Goal: Answer question/provide support: Share knowledge or assist other users

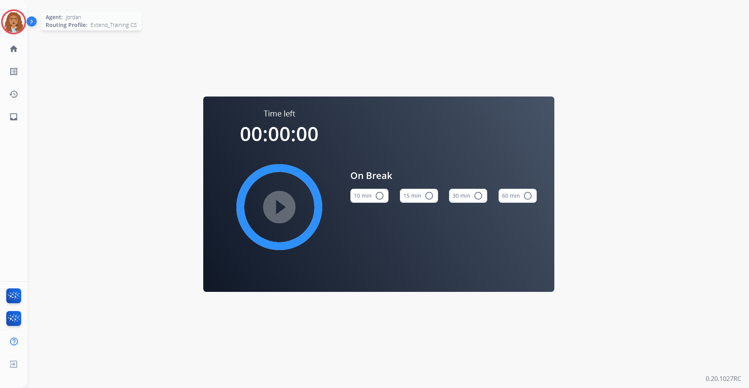
click at [17, 28] on img at bounding box center [14, 22] width 22 height 22
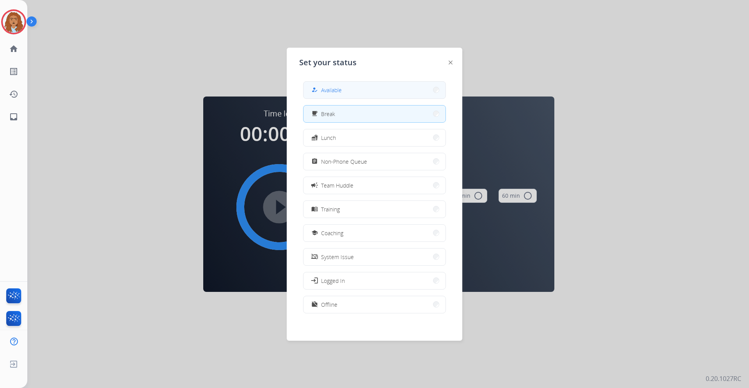
click at [321, 85] on div "how_to_reg" at bounding box center [315, 89] width 11 height 9
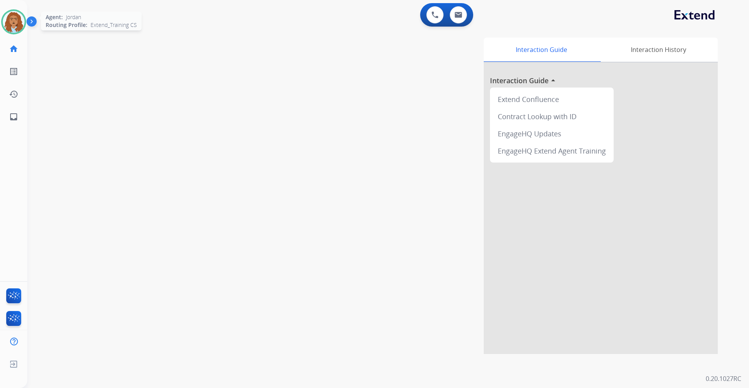
click at [22, 27] on img at bounding box center [14, 22] width 22 height 22
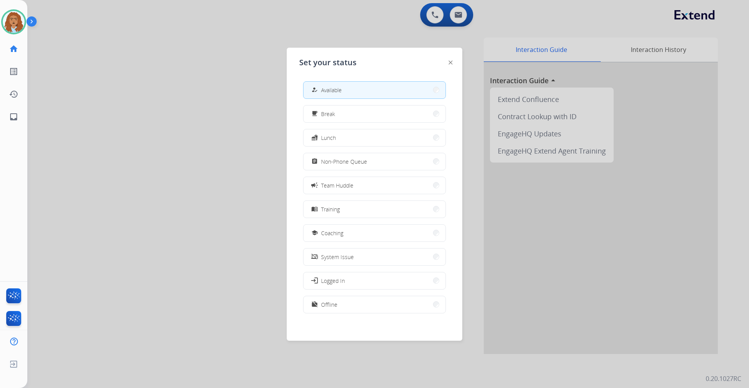
click at [171, 162] on div at bounding box center [374, 194] width 749 height 388
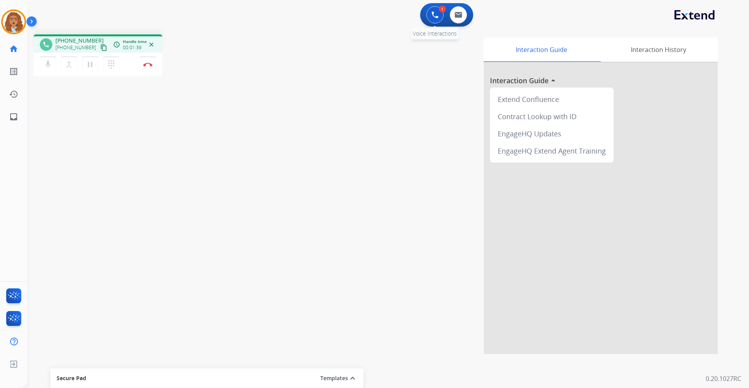
click at [432, 15] on img at bounding box center [435, 14] width 7 height 7
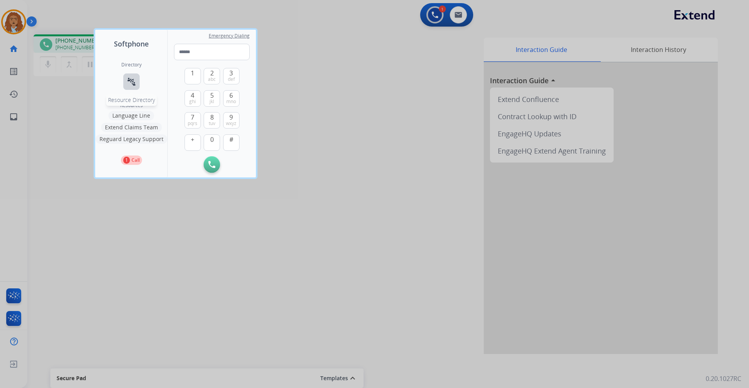
click at [128, 81] on mat-icon "connect_without_contact" at bounding box center [131, 81] width 9 height 9
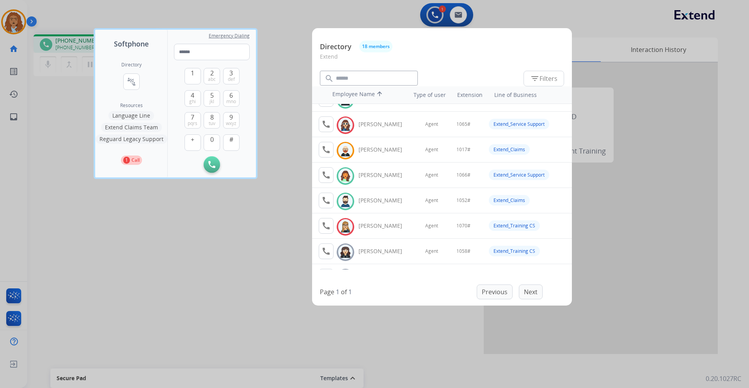
scroll to position [63, 0]
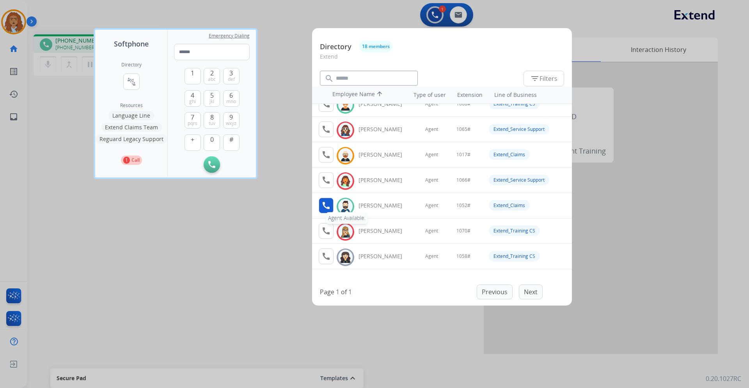
click at [328, 206] on mat-icon "call" at bounding box center [326, 205] width 9 height 9
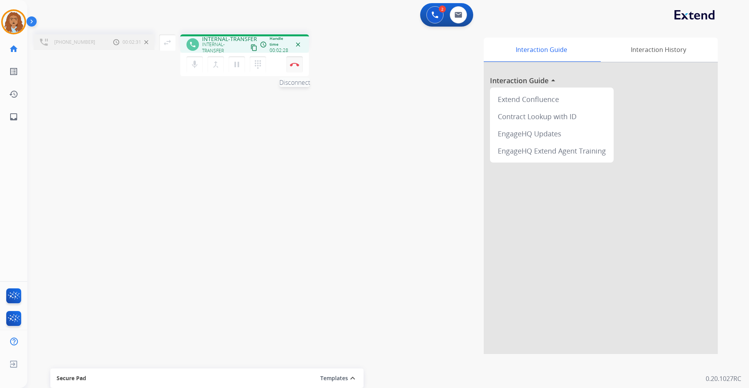
click at [294, 68] on button "Disconnect" at bounding box center [294, 64] width 16 height 16
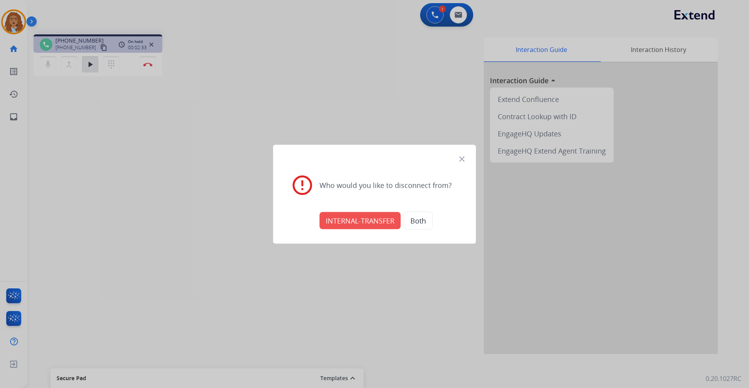
click at [346, 221] on button "INTERNAL-TRANSFER" at bounding box center [360, 220] width 81 height 17
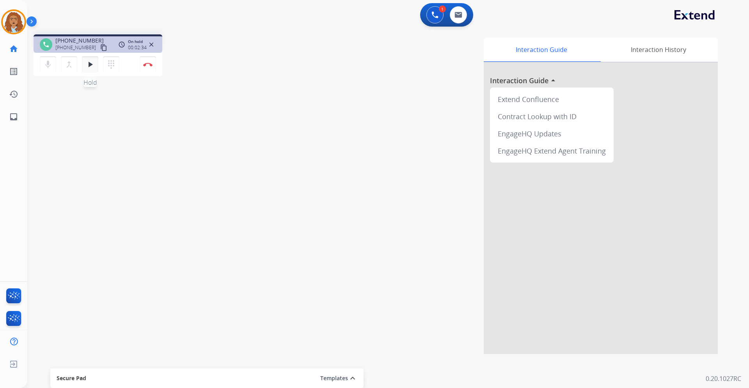
click at [91, 67] on mat-icon "play_arrow" at bounding box center [89, 64] width 9 height 9
click at [91, 68] on mat-icon "pause" at bounding box center [89, 64] width 9 height 9
click at [435, 13] on img at bounding box center [435, 14] width 7 height 7
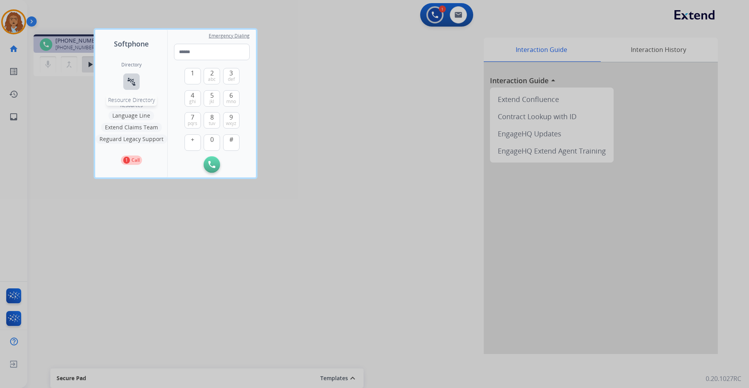
click at [134, 83] on mat-icon "connect_without_contact" at bounding box center [131, 81] width 9 height 9
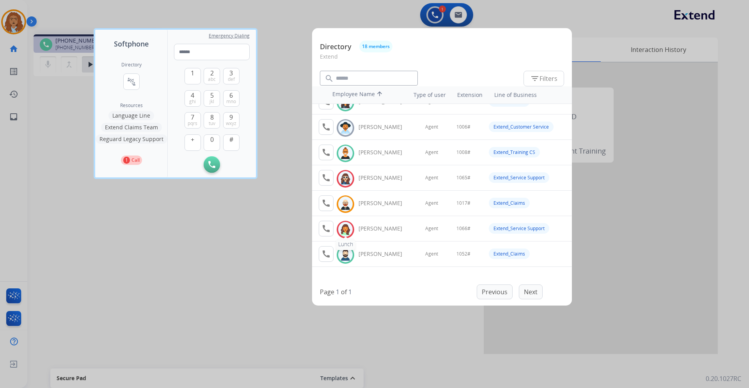
scroll to position [39, 0]
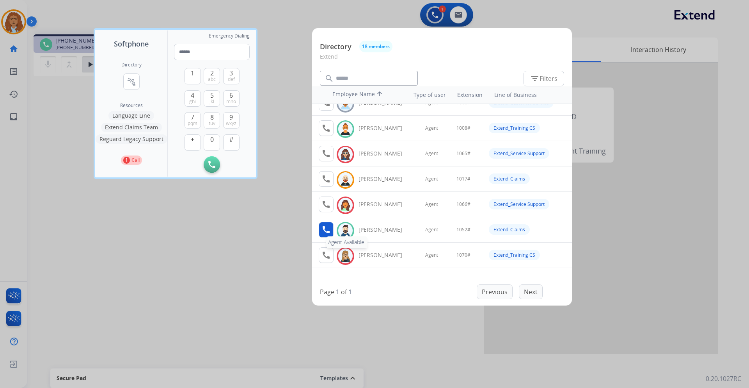
click at [328, 227] on mat-icon "call" at bounding box center [326, 229] width 9 height 9
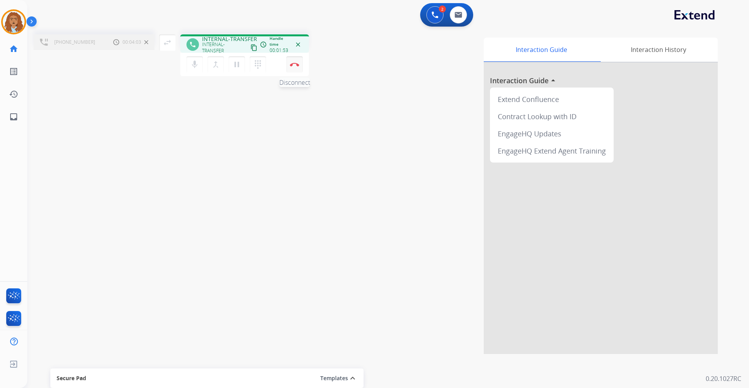
click at [292, 66] on button "Disconnect" at bounding box center [294, 64] width 16 height 16
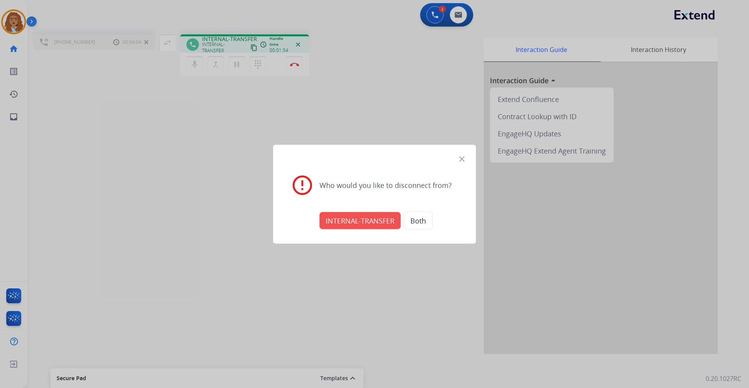
click at [347, 219] on button "INTERNAL-TRANSFER" at bounding box center [360, 220] width 81 height 17
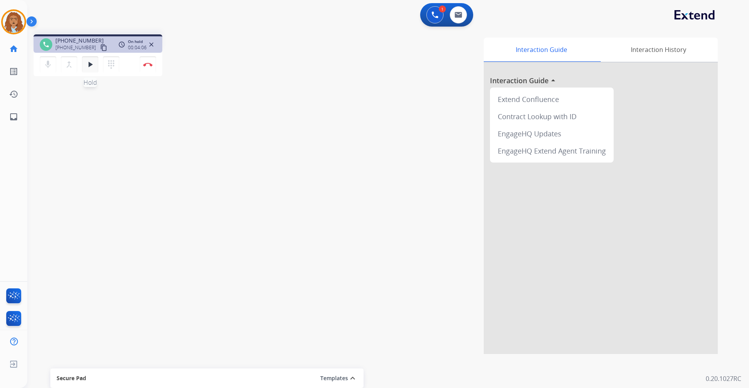
click at [89, 62] on mat-icon "play_arrow" at bounding box center [89, 64] width 9 height 9
click at [148, 64] on img at bounding box center [147, 64] width 9 height 4
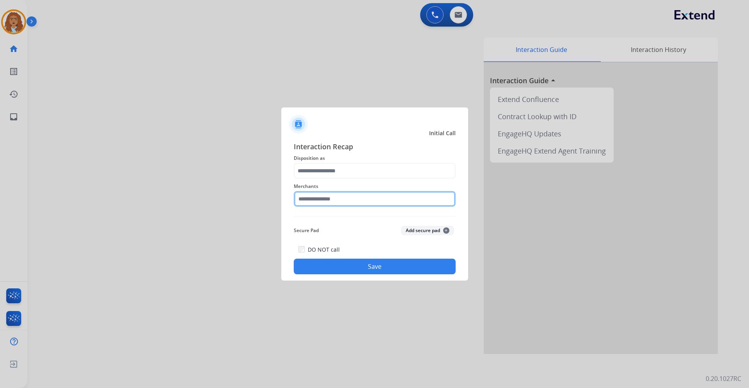
click at [356, 199] on input "text" at bounding box center [375, 199] width 162 height 16
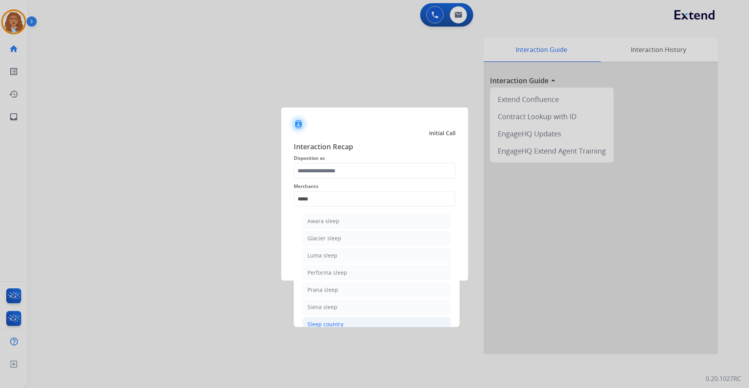
click at [382, 322] on li "Sleep country" at bounding box center [376, 324] width 149 height 15
type input "**********"
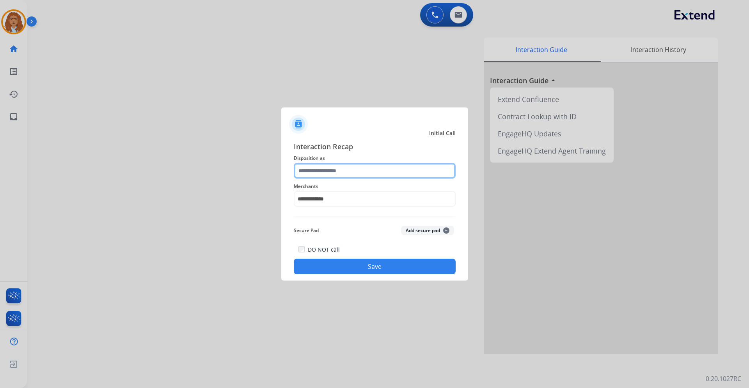
click at [343, 174] on input "text" at bounding box center [375, 171] width 162 height 16
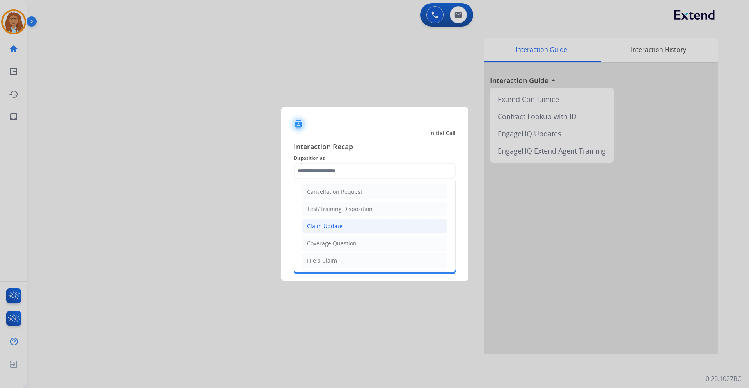
click at [356, 221] on li "Claim Update" at bounding box center [375, 226] width 146 height 15
type input "**********"
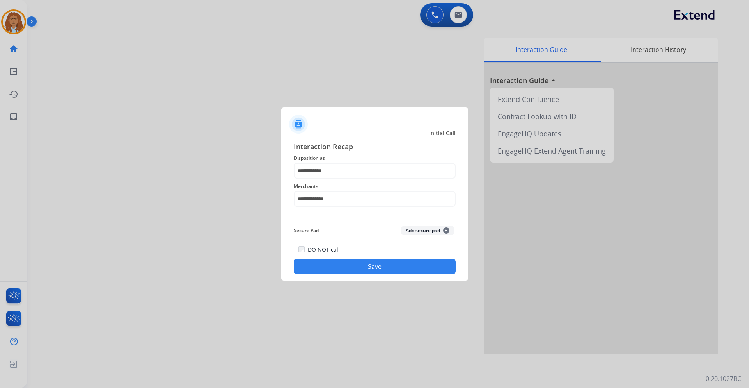
click at [366, 265] on button "Save" at bounding box center [375, 266] width 162 height 16
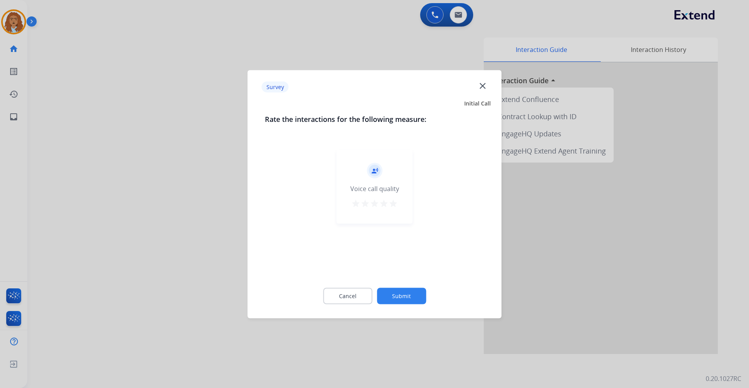
click at [407, 298] on button "Submit" at bounding box center [401, 295] width 49 height 16
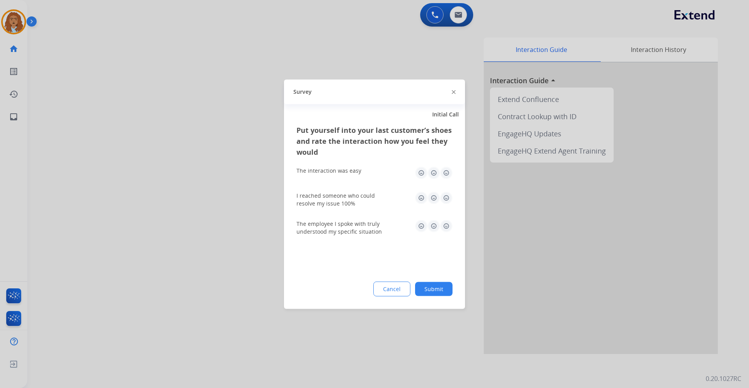
click at [426, 290] on button "Submit" at bounding box center [433, 288] width 37 height 14
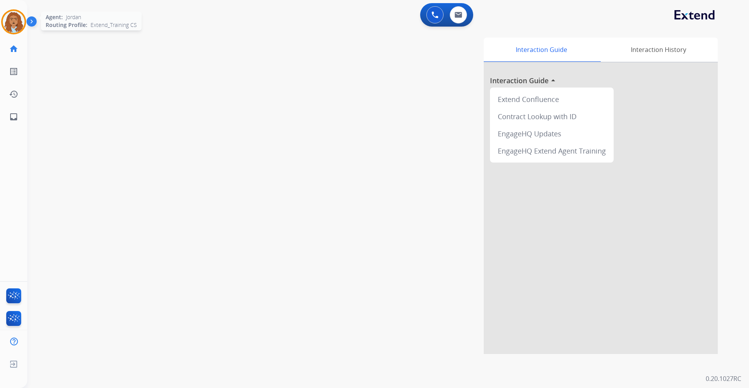
click at [12, 17] on img at bounding box center [14, 22] width 22 height 22
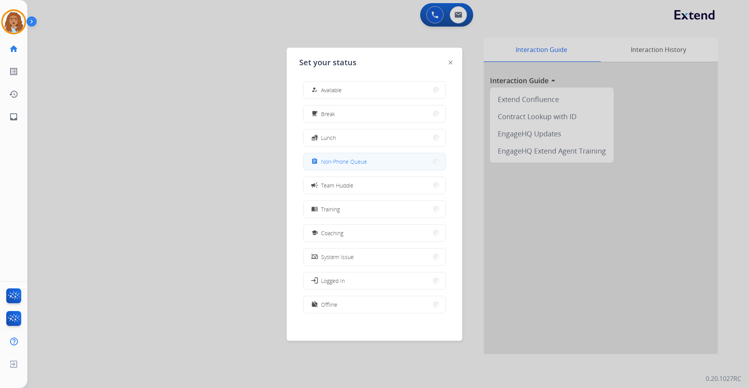
click at [367, 162] on span "Non-Phone Queue" at bounding box center [344, 161] width 46 height 8
